Goal: Navigation & Orientation: Understand site structure

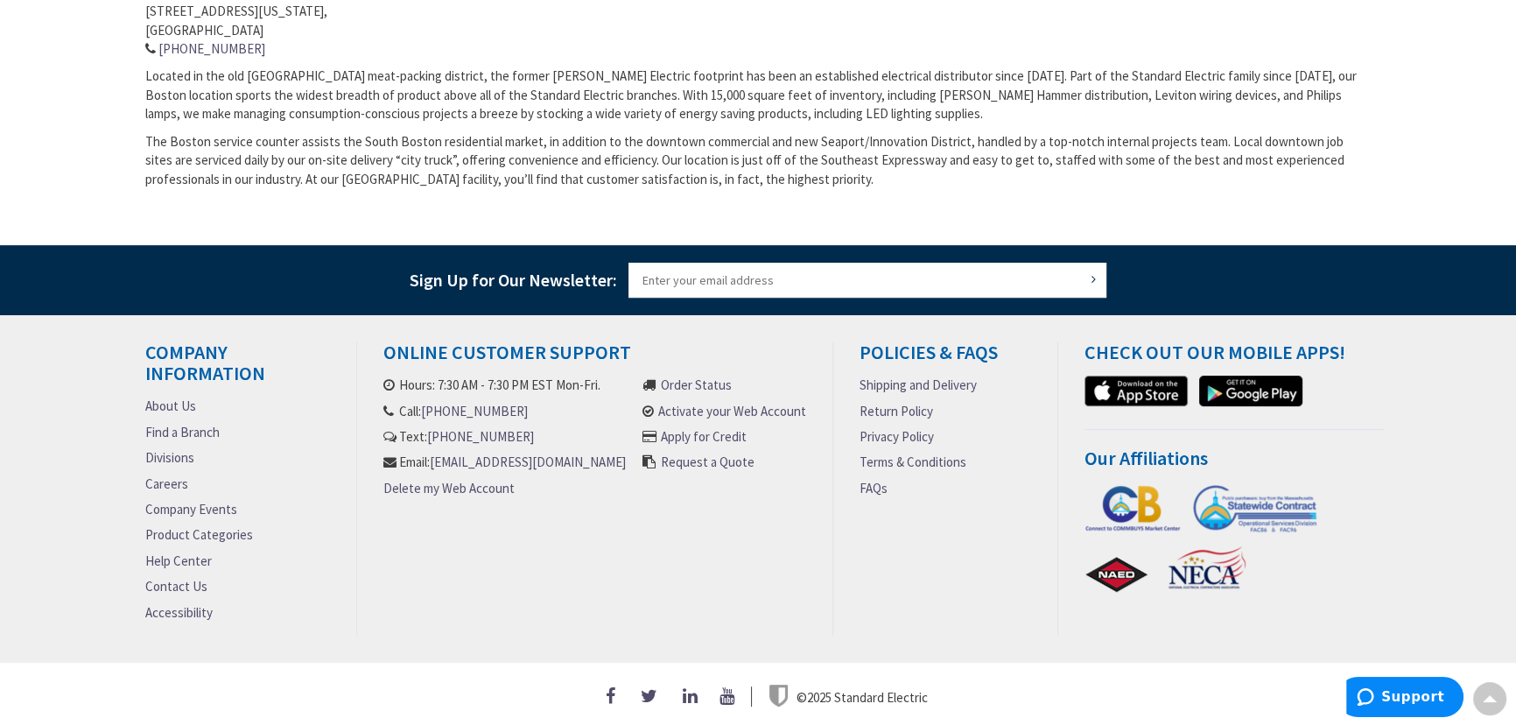
scroll to position [763, 0]
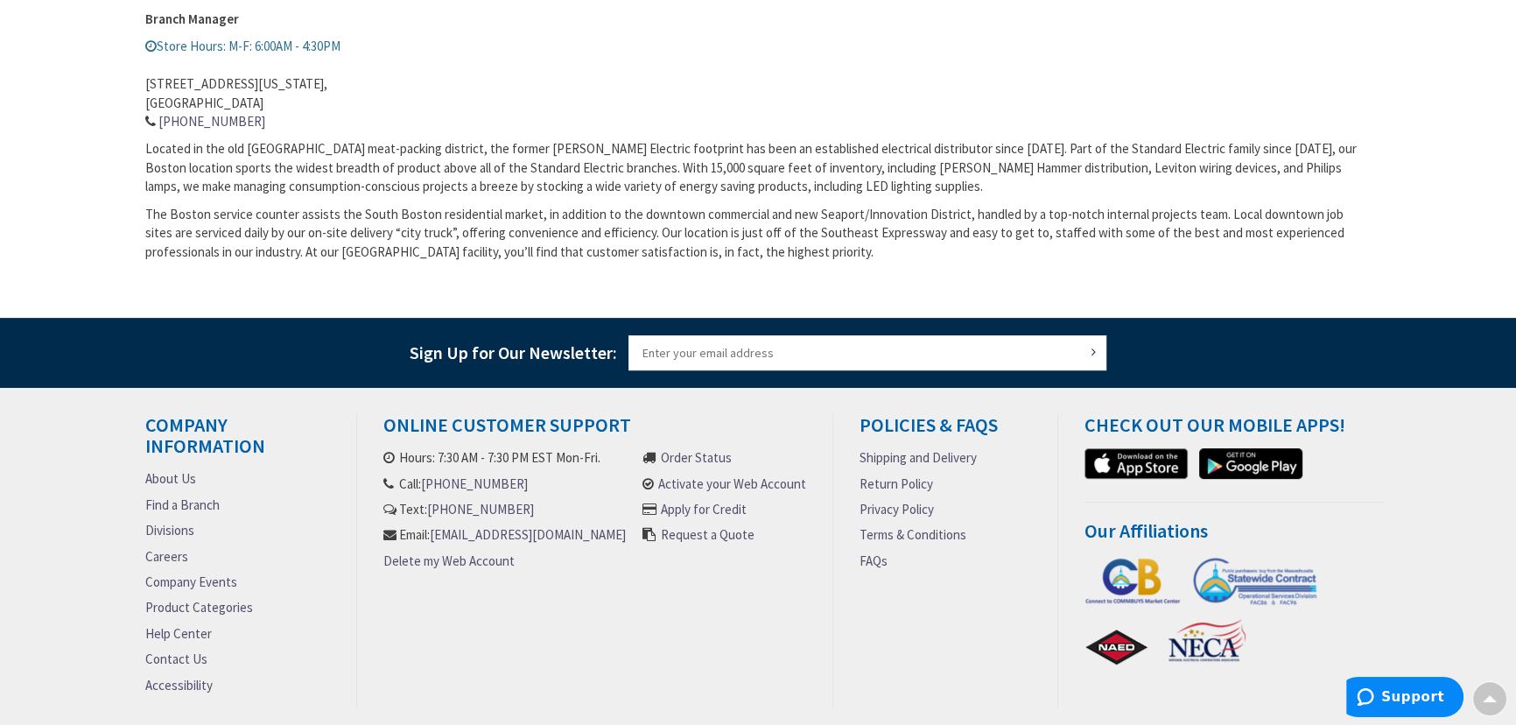
click at [172, 476] on link "About Us" at bounding box center [170, 478] width 51 height 18
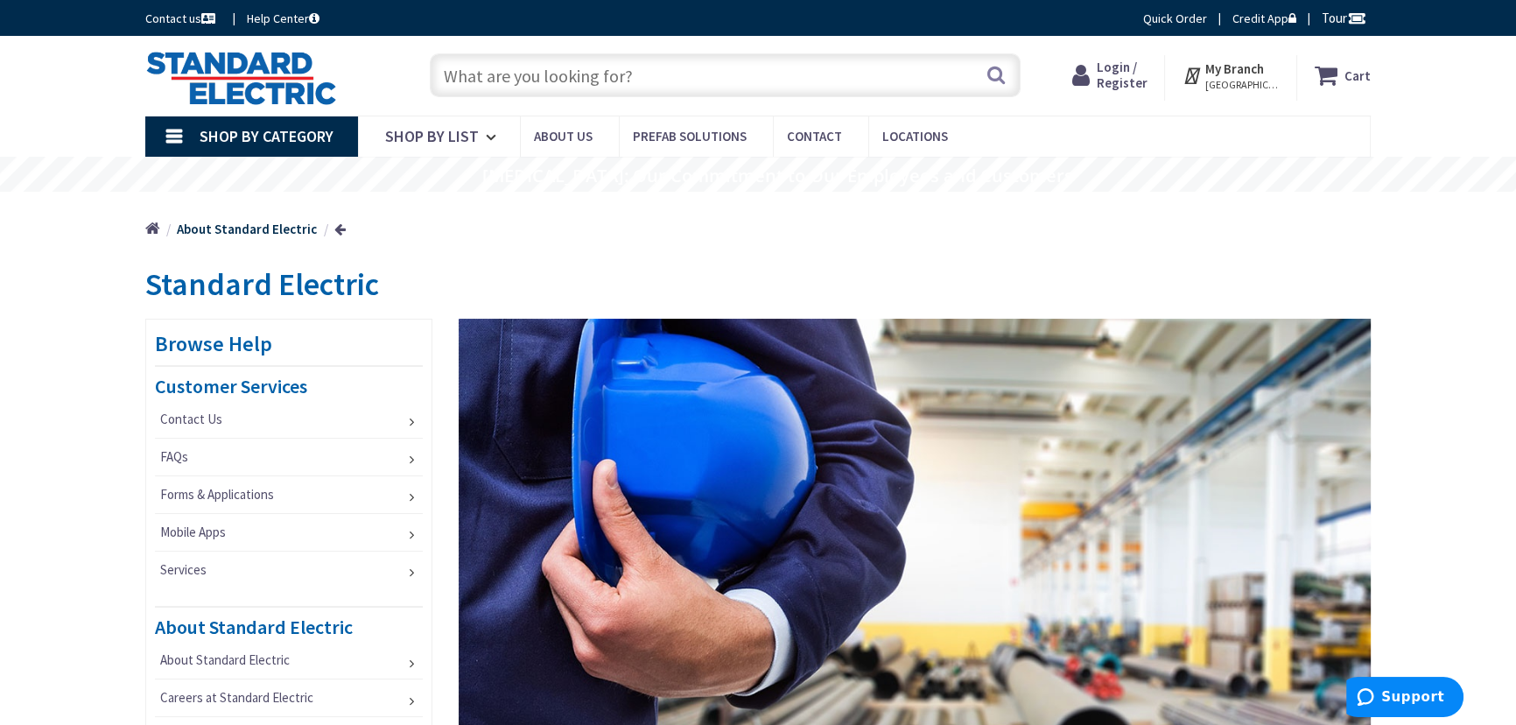
scroll to position [158, 0]
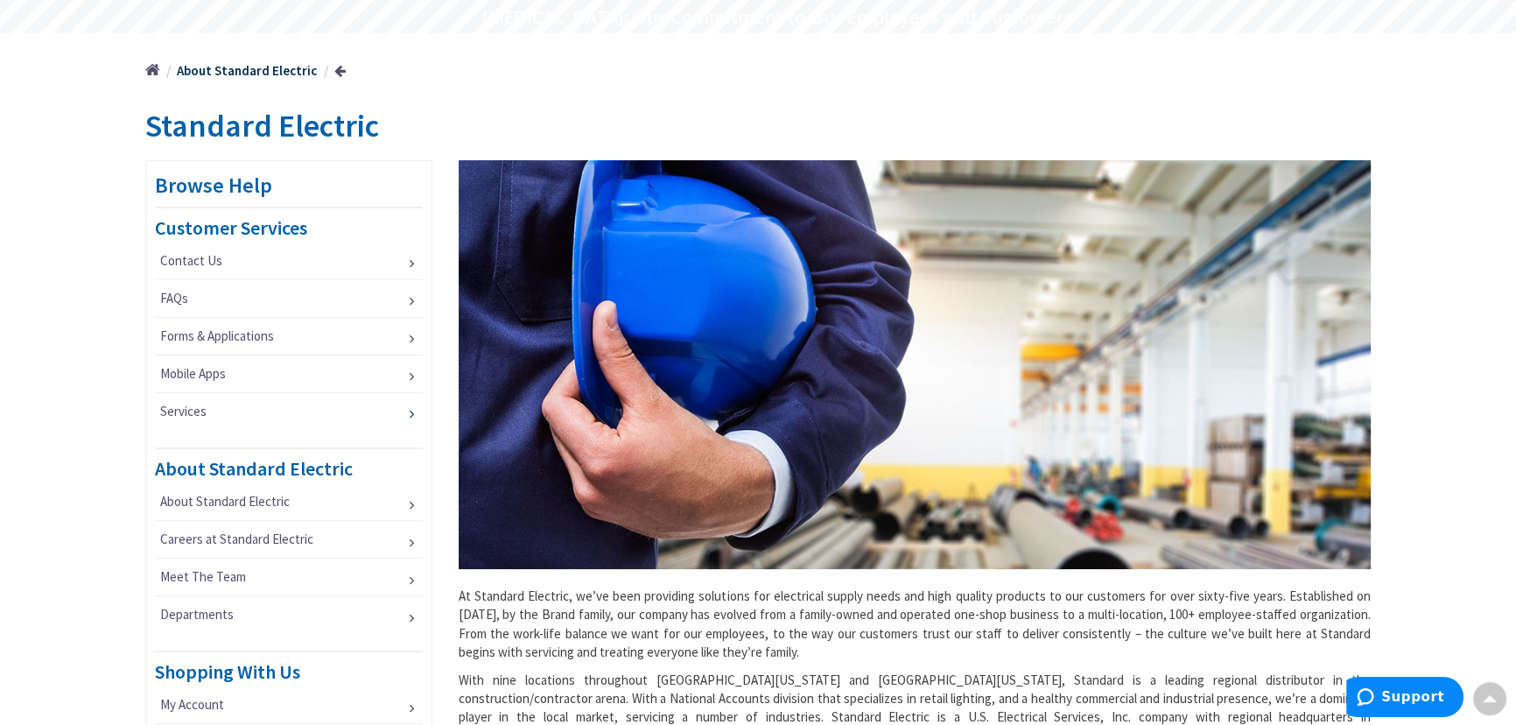
click at [407, 413] on link "Services" at bounding box center [289, 411] width 268 height 37
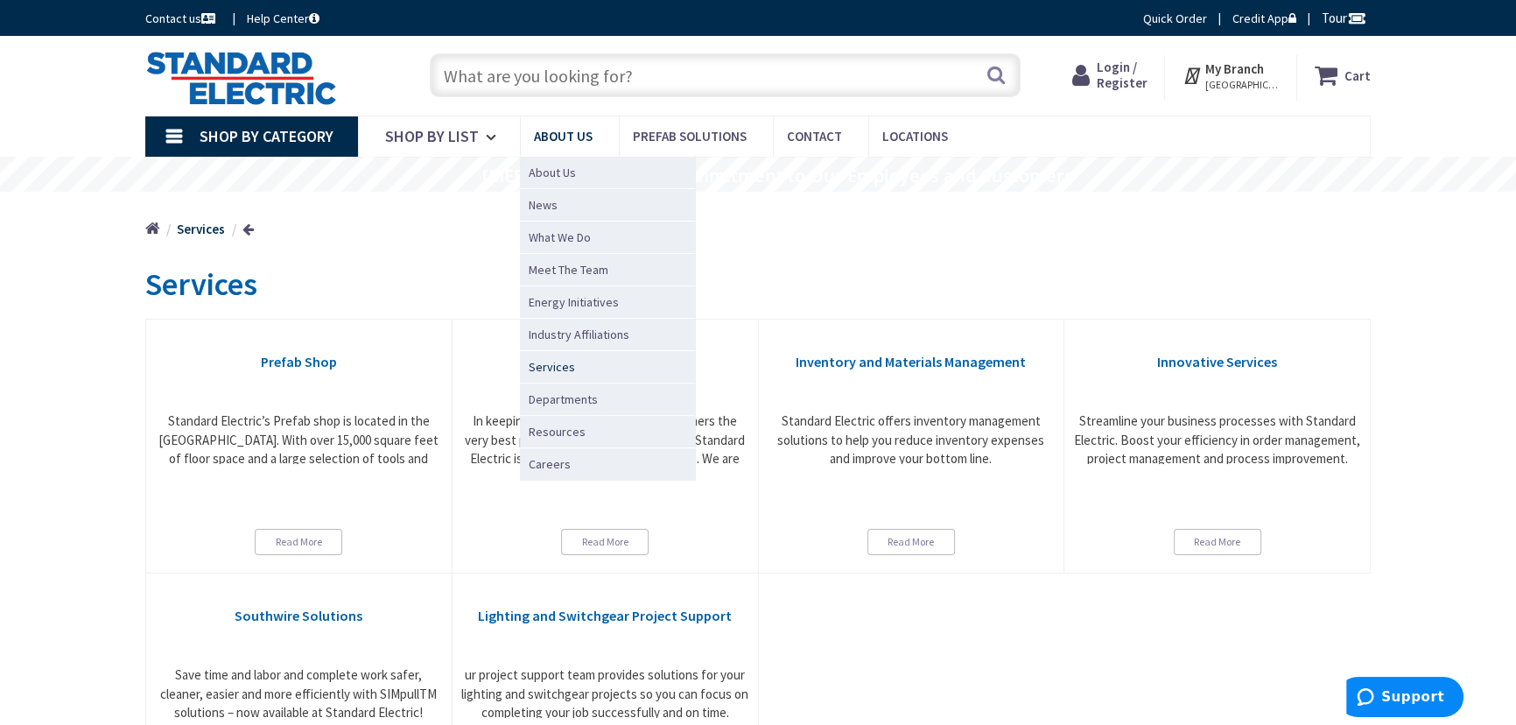
click at [536, 364] on span "Services" at bounding box center [552, 367] width 46 height 18
click at [556, 426] on span "Resources" at bounding box center [557, 432] width 57 height 18
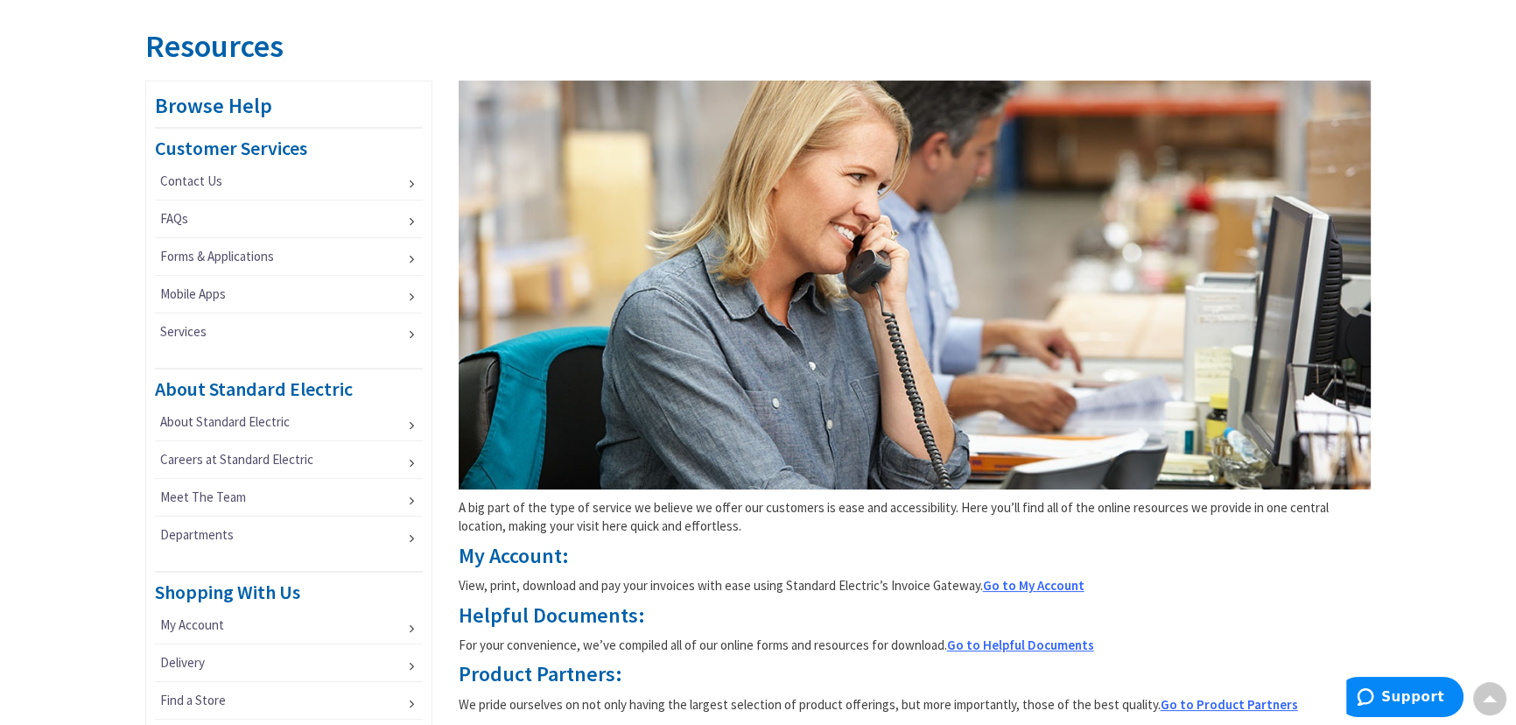
scroll to position [397, 0]
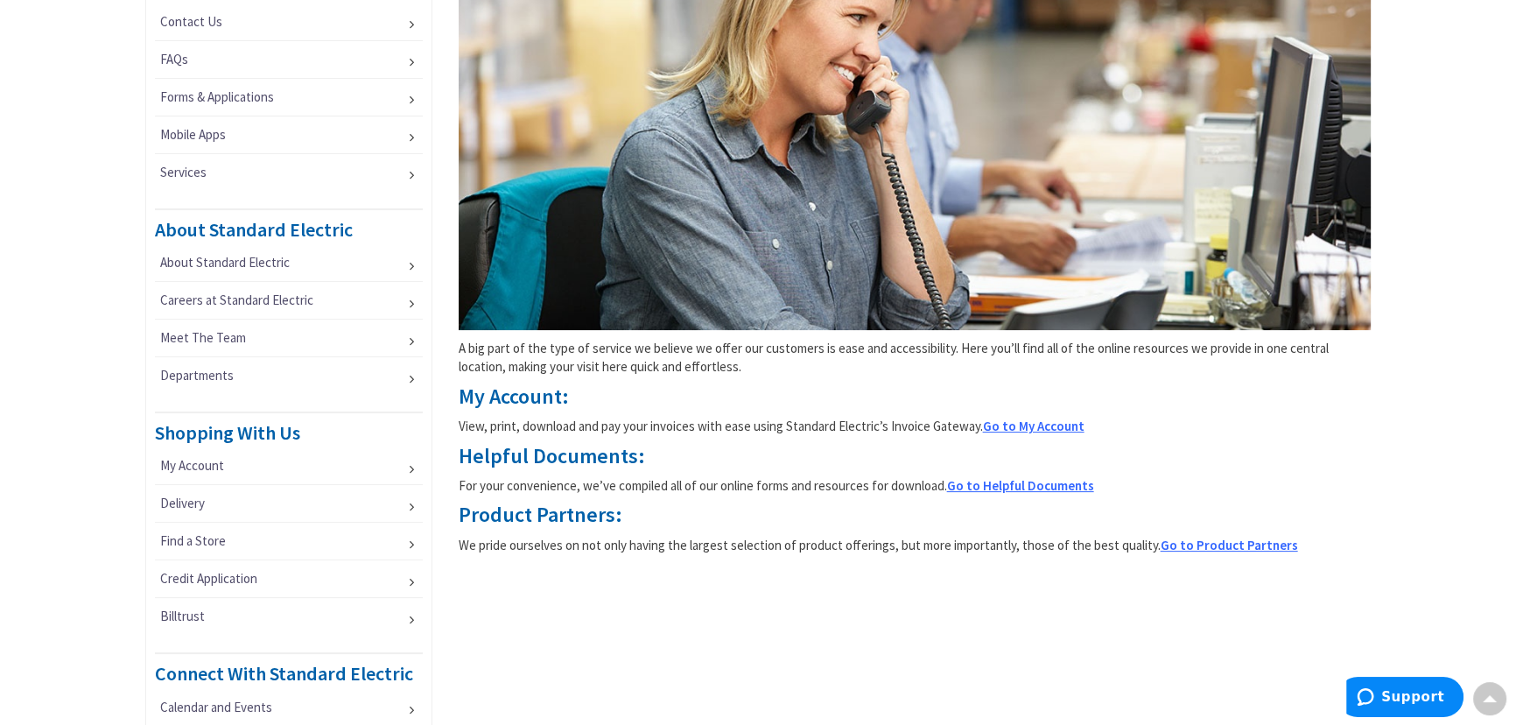
click at [1222, 542] on span "Go to Product Partners" at bounding box center [1229, 545] width 137 height 17
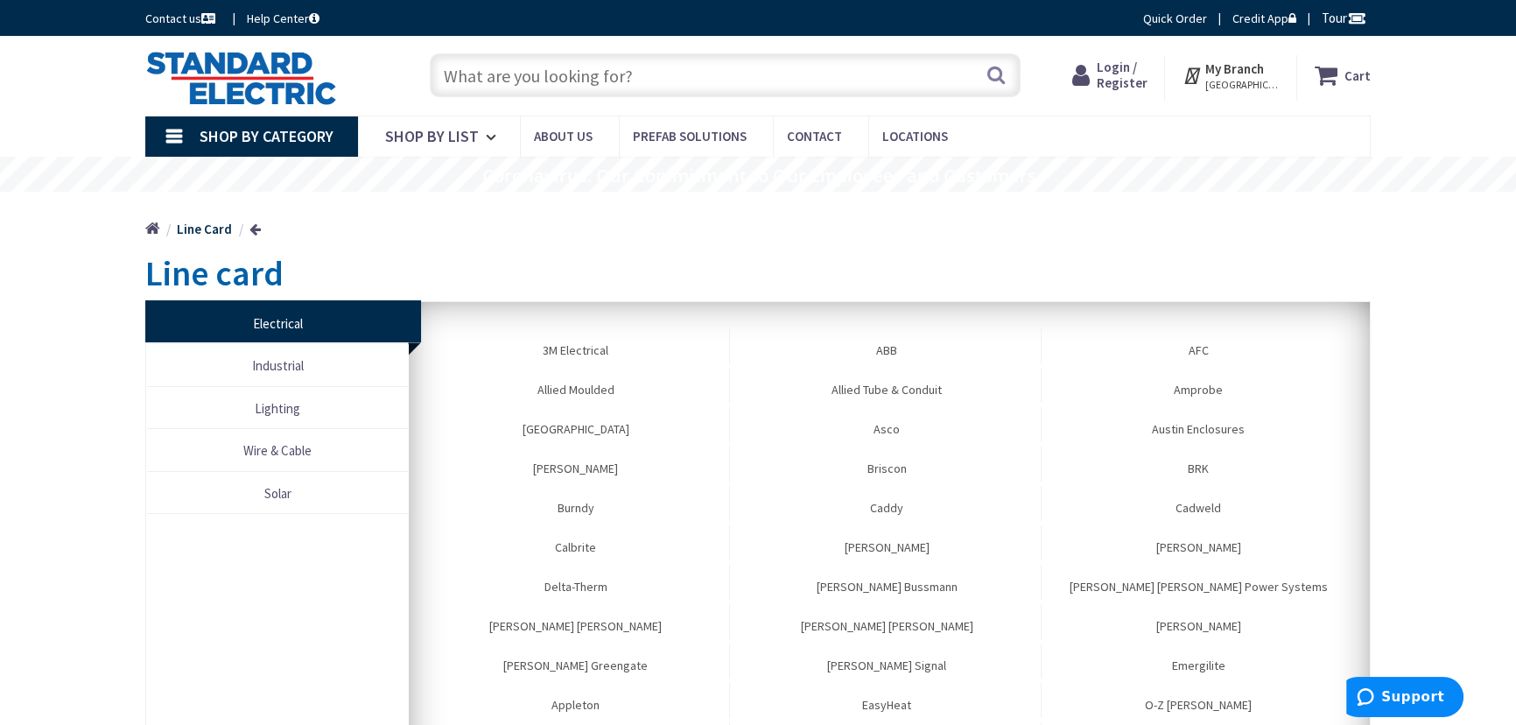
click at [300, 81] on img at bounding box center [241, 78] width 192 height 54
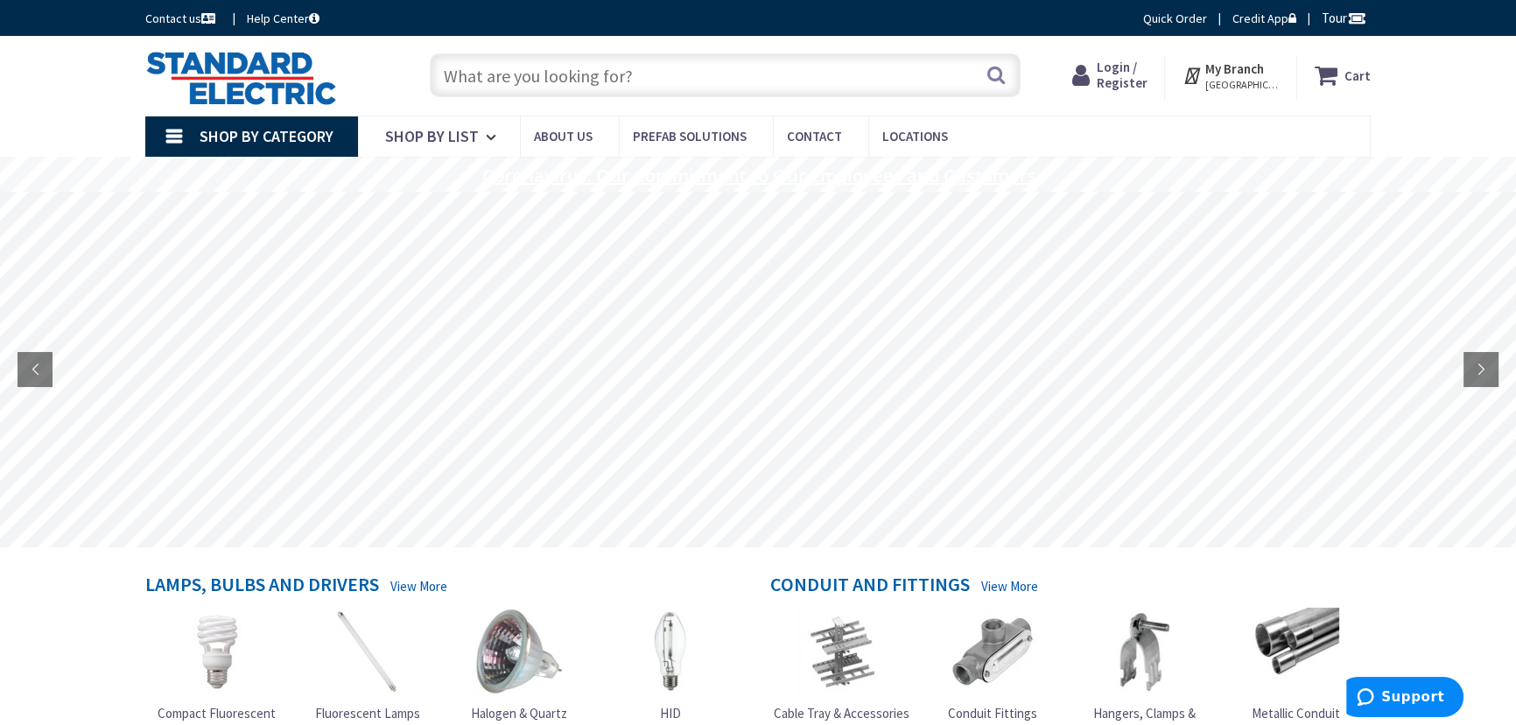
click at [795, 174] on rs-layer "Coronavirus: Our Commitment to Our Employees and Customers" at bounding box center [759, 175] width 554 height 19
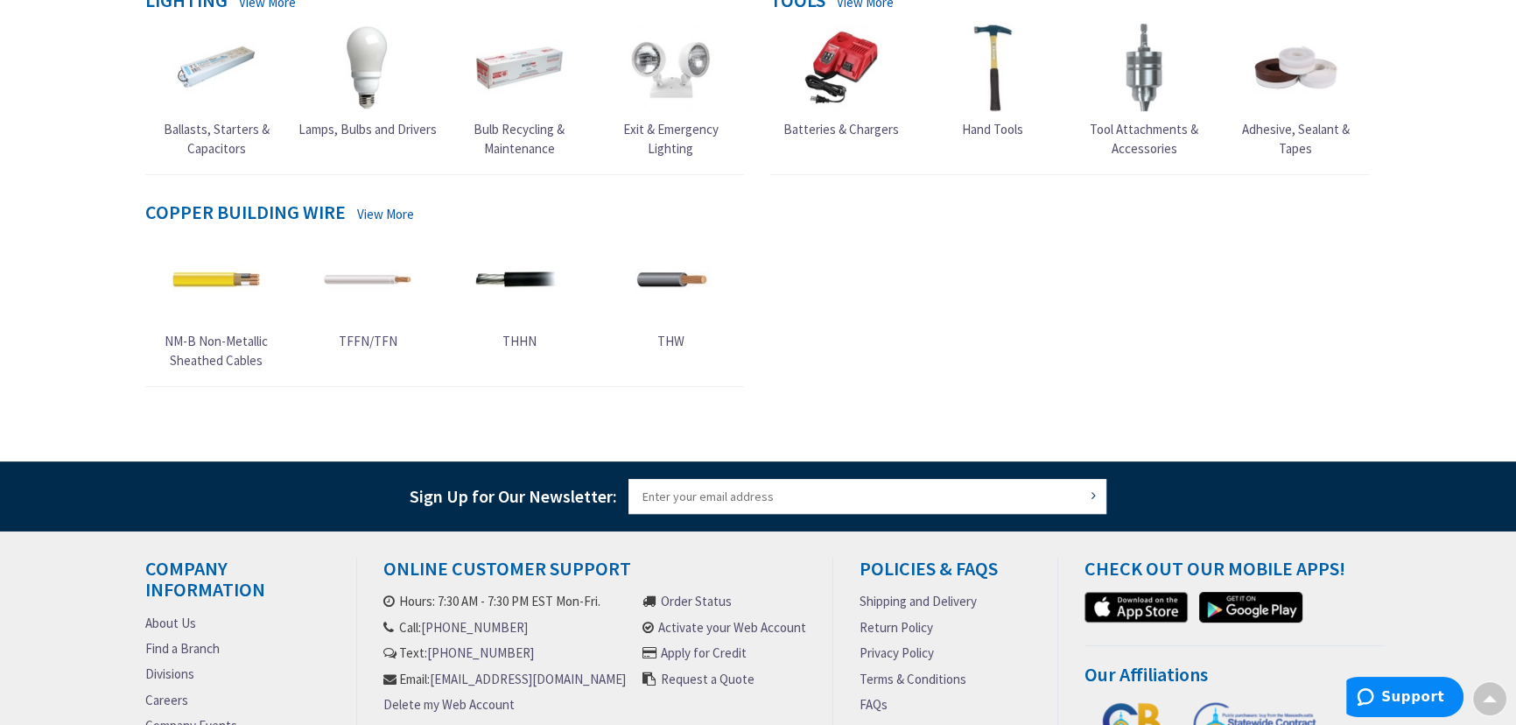
scroll to position [954, 0]
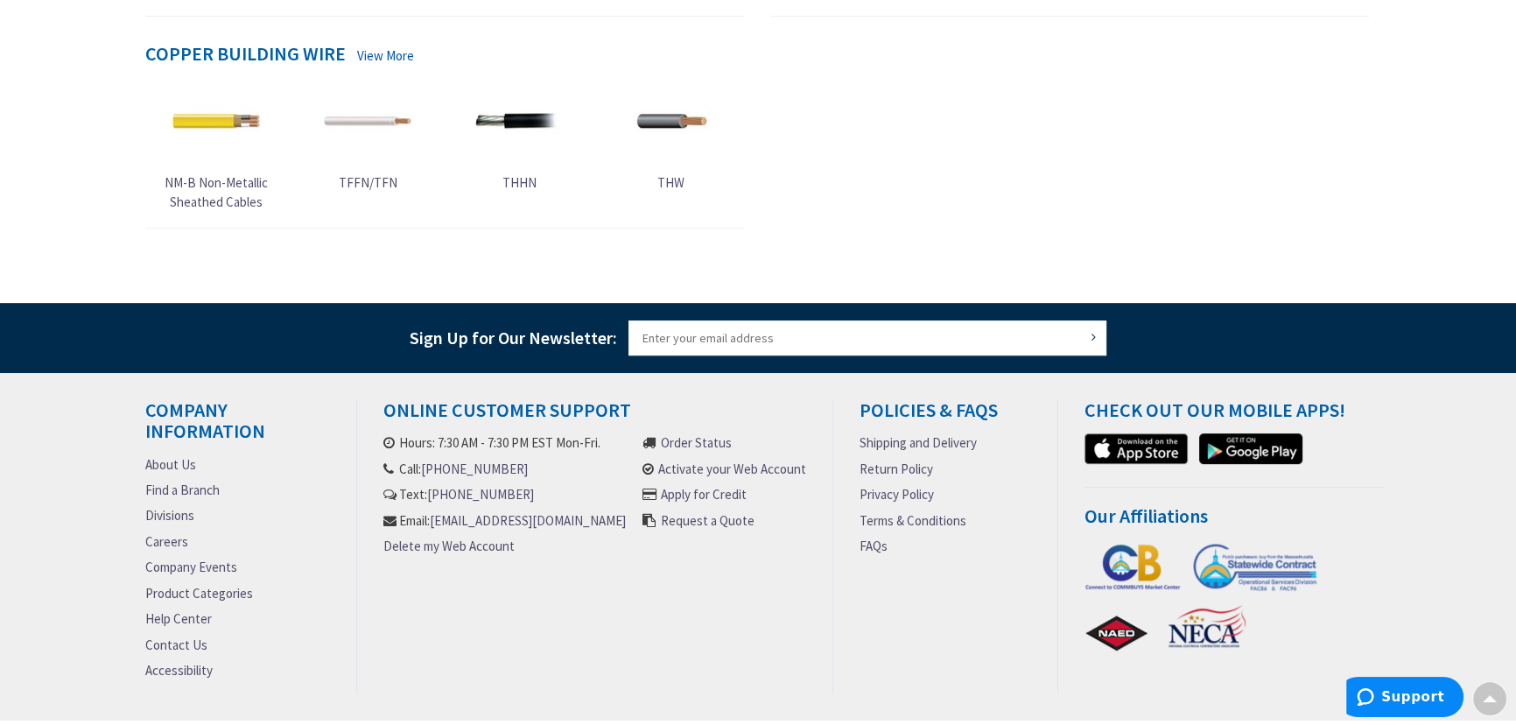
click at [168, 461] on link "About Us" at bounding box center [170, 464] width 51 height 18
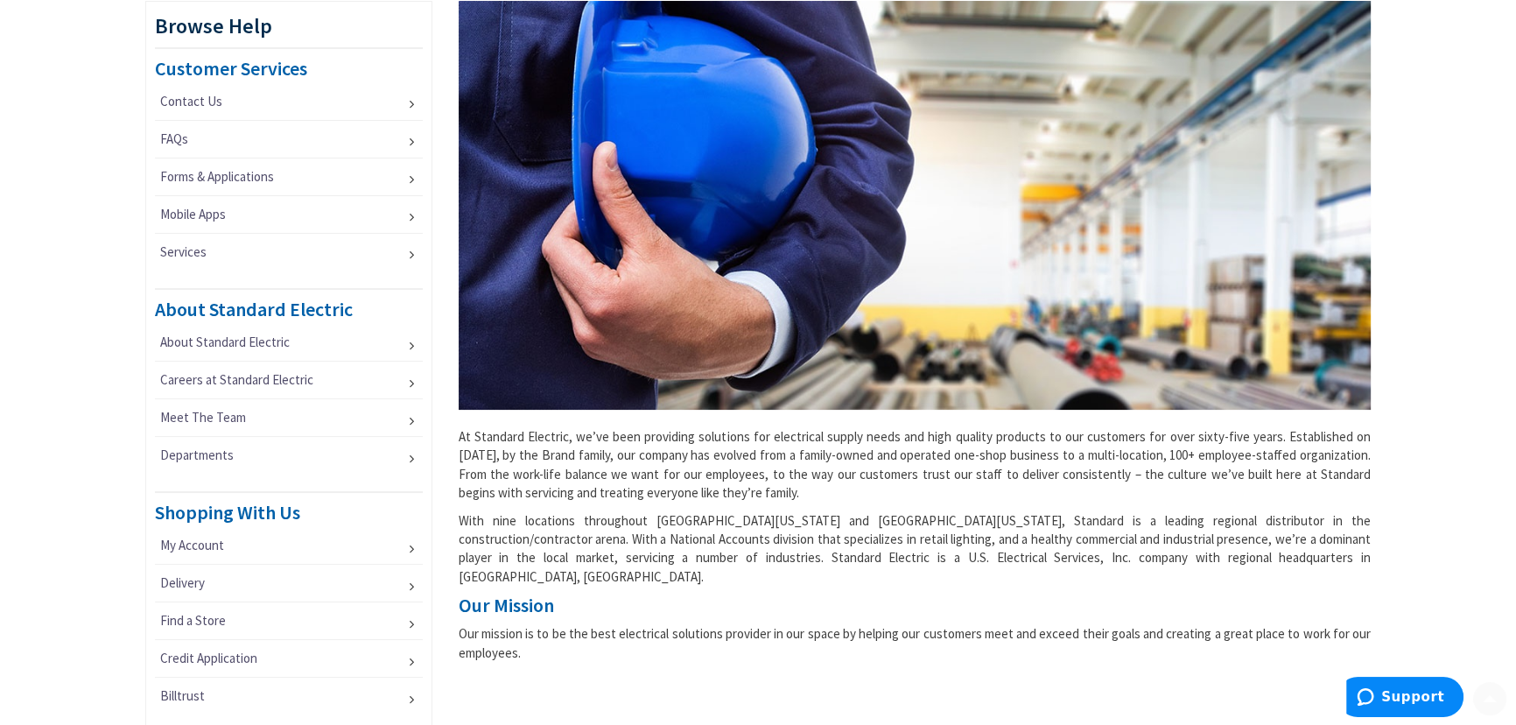
scroll to position [477, 0]
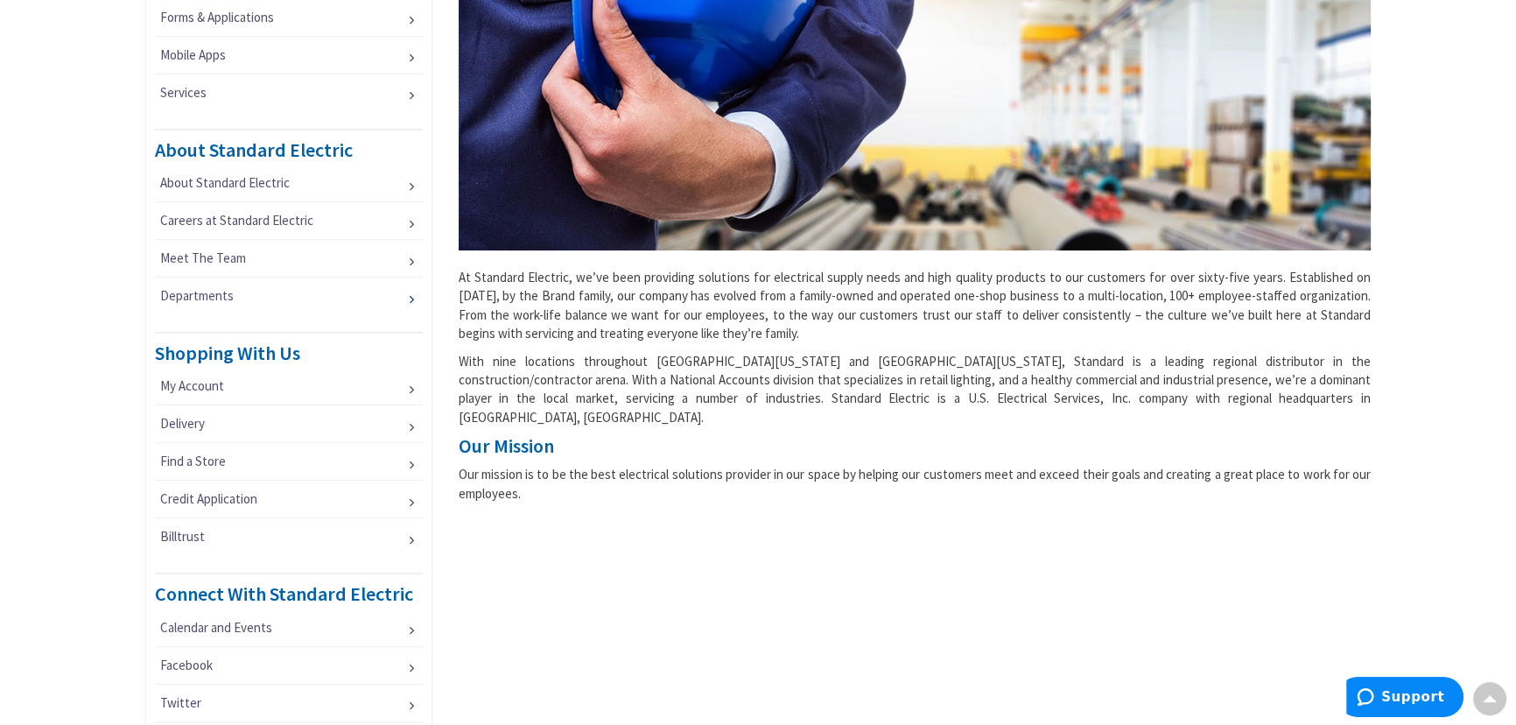
click at [238, 293] on link "Departments" at bounding box center [289, 296] width 268 height 37
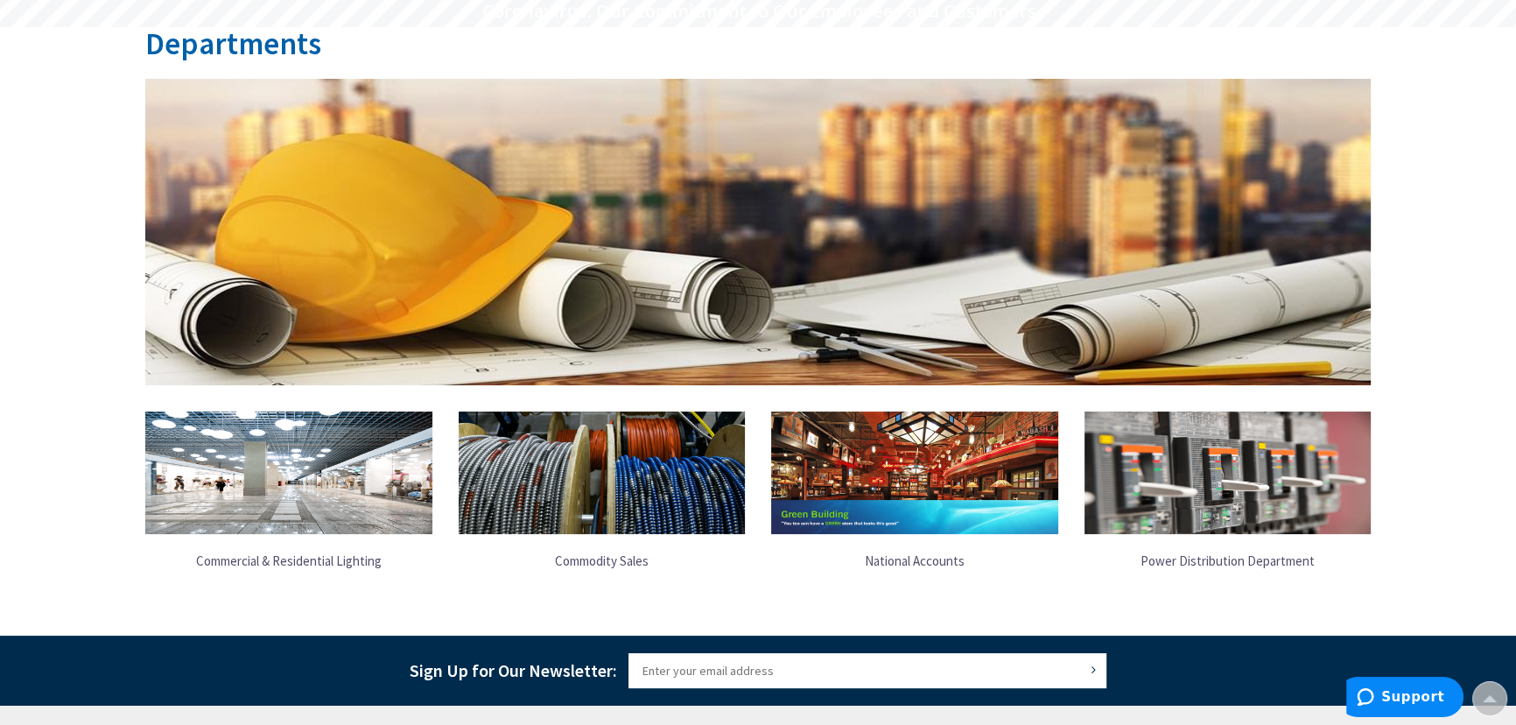
scroll to position [85, 0]
